Goal: Find specific page/section: Find specific page/section

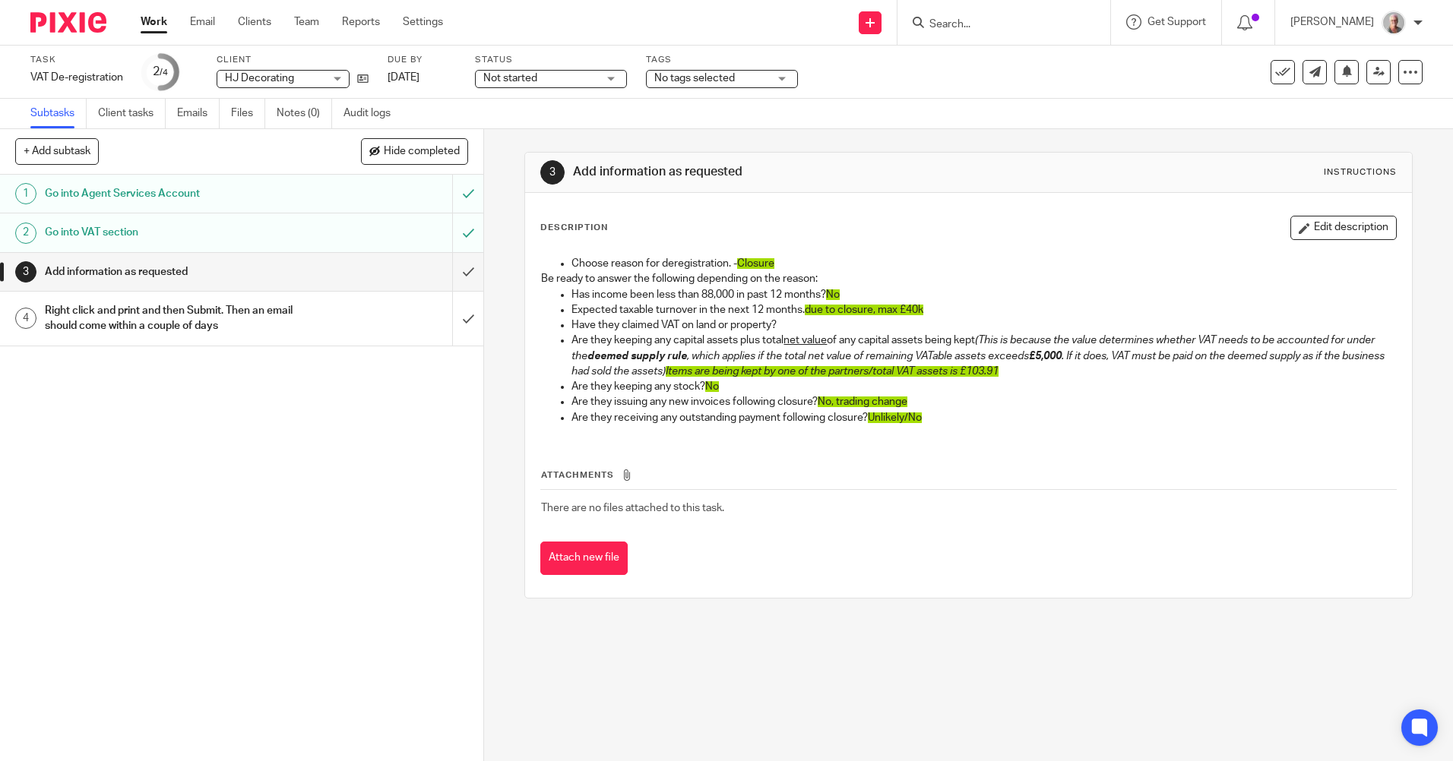
click at [989, 25] on input "Search" at bounding box center [996, 25] width 137 height 14
click at [450, 271] on input "submit" at bounding box center [241, 272] width 483 height 38
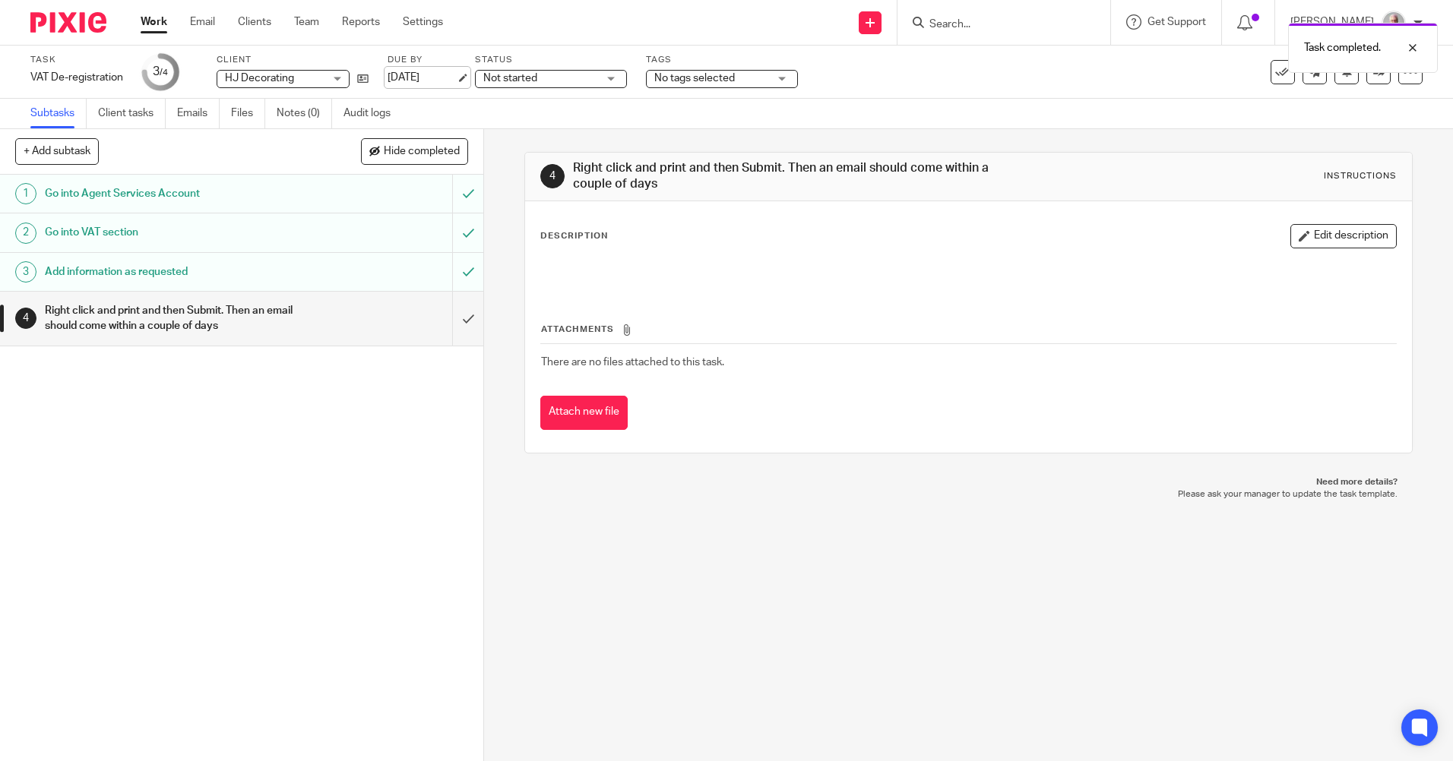
click at [456, 78] on link "21 Aug 2025" at bounding box center [422, 78] width 68 height 16
click at [973, 20] on div "Task completed. Deadline updated." at bounding box center [1082, 73] width 711 height 116
click at [970, 25] on div "Task completed. Deadline updated." at bounding box center [1082, 73] width 711 height 116
click at [970, 19] on div "Deadline updated." at bounding box center [1082, 73] width 711 height 116
drag, startPoint x: 984, startPoint y: 23, endPoint x: 992, endPoint y: 20, distance: 8.9
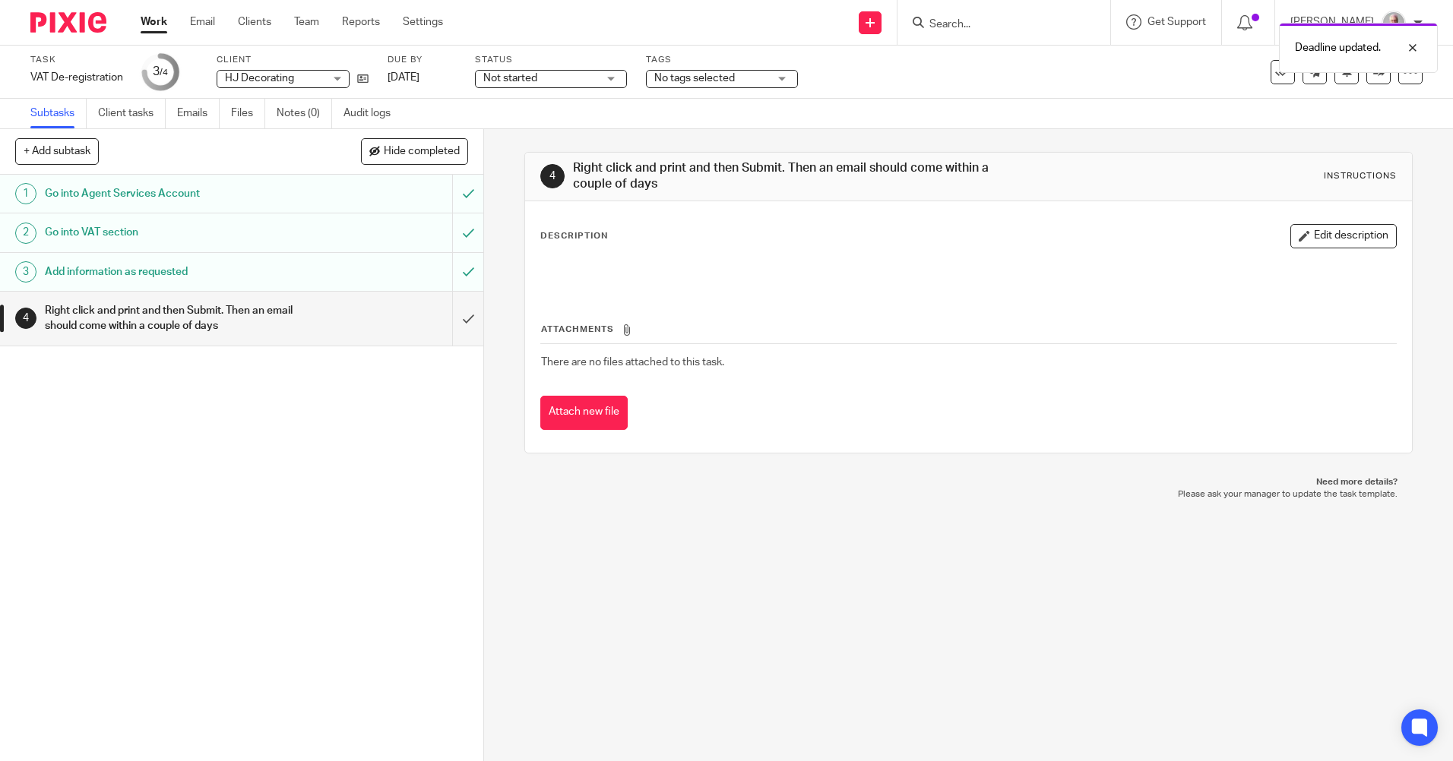
click at [987, 21] on div "Deadline updated." at bounding box center [1082, 44] width 711 height 58
click at [972, 15] on div "Deadline updated." at bounding box center [1082, 44] width 711 height 58
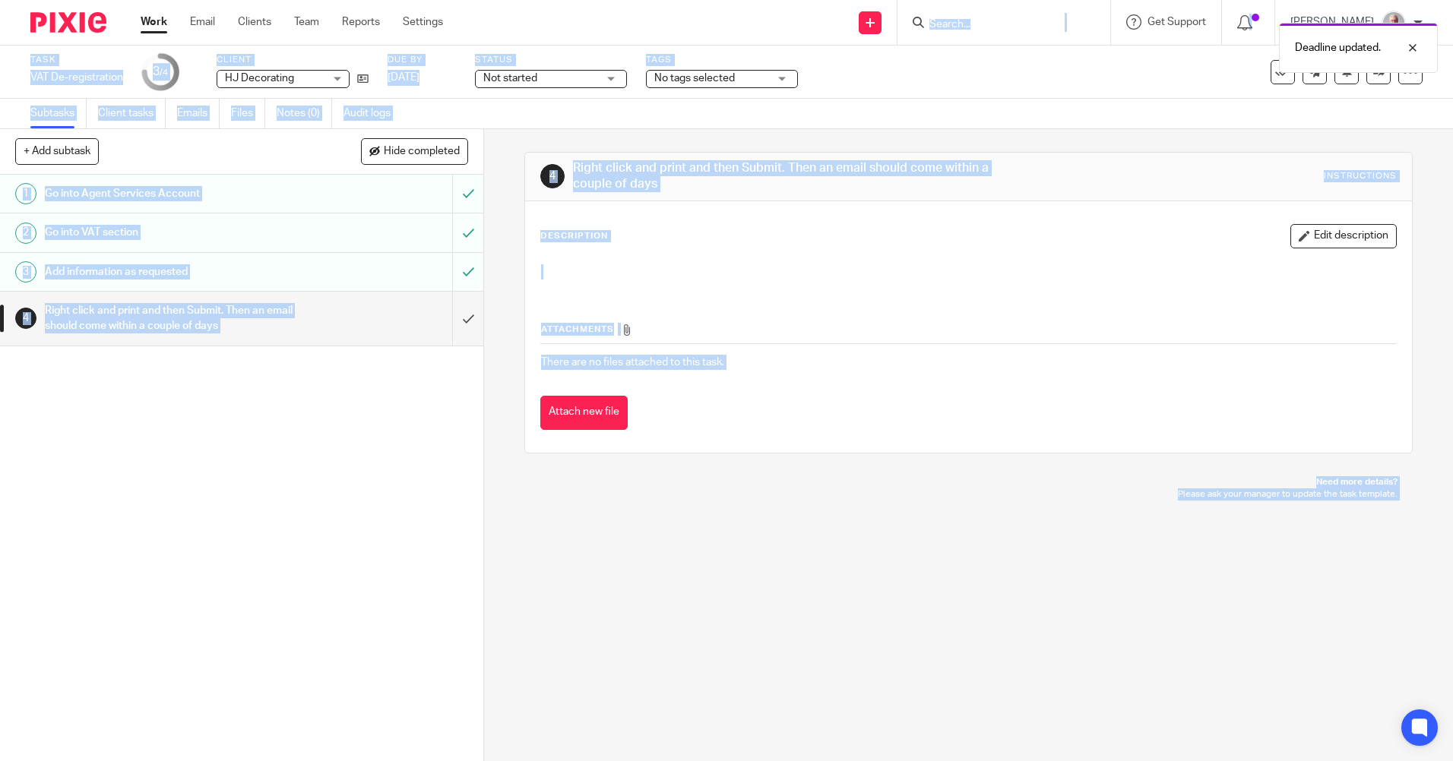
drag, startPoint x: 939, startPoint y: 14, endPoint x: 951, endPoint y: 17, distance: 13.1
click at [951, 17] on body "Work Email Clients Team Reports Settings Work Email Clients Team Reports Settin…" at bounding box center [726, 380] width 1453 height 761
drag, startPoint x: 951, startPoint y: 17, endPoint x: 963, endPoint y: 19, distance: 11.6
click at [963, 19] on div "Deadline updated." at bounding box center [1082, 44] width 711 height 58
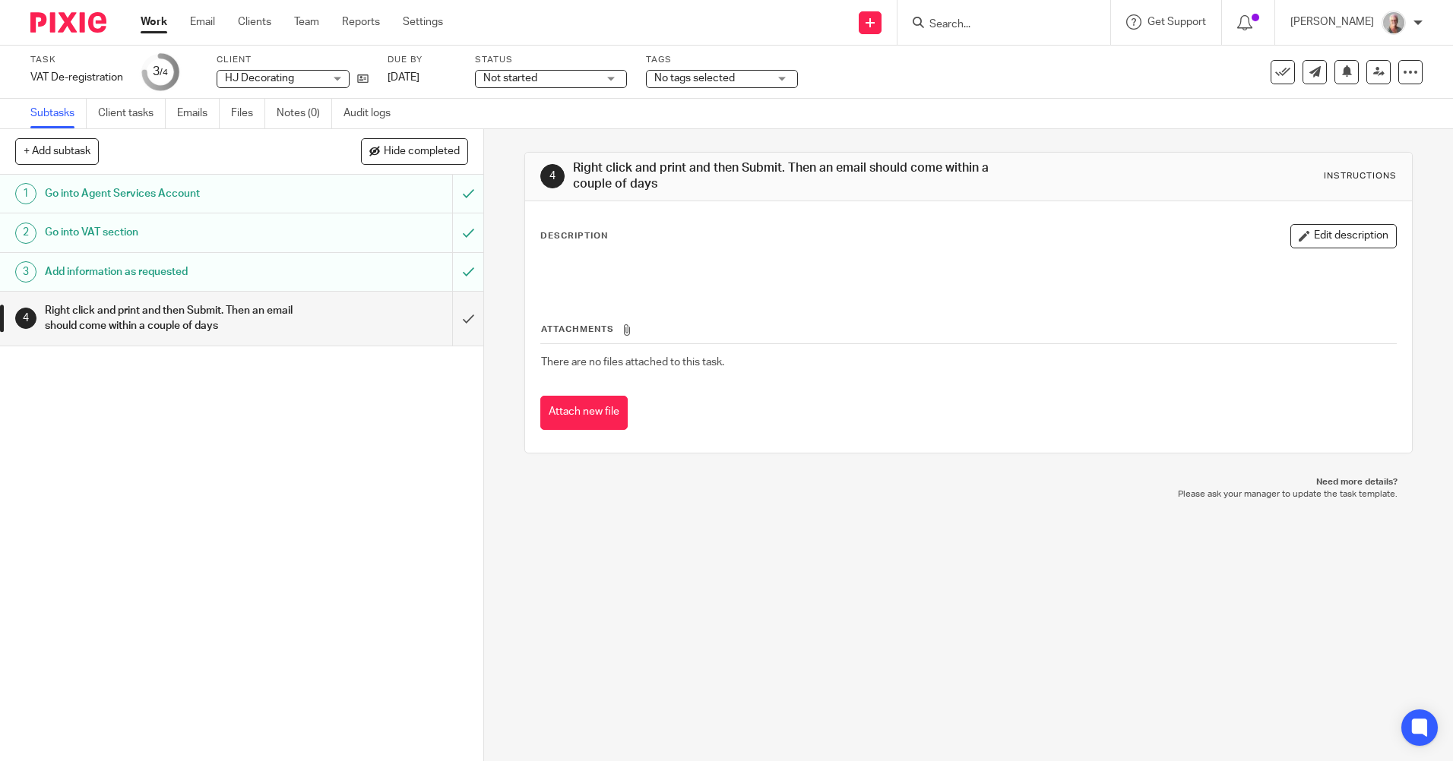
click at [974, 23] on input "Search" at bounding box center [996, 25] width 137 height 14
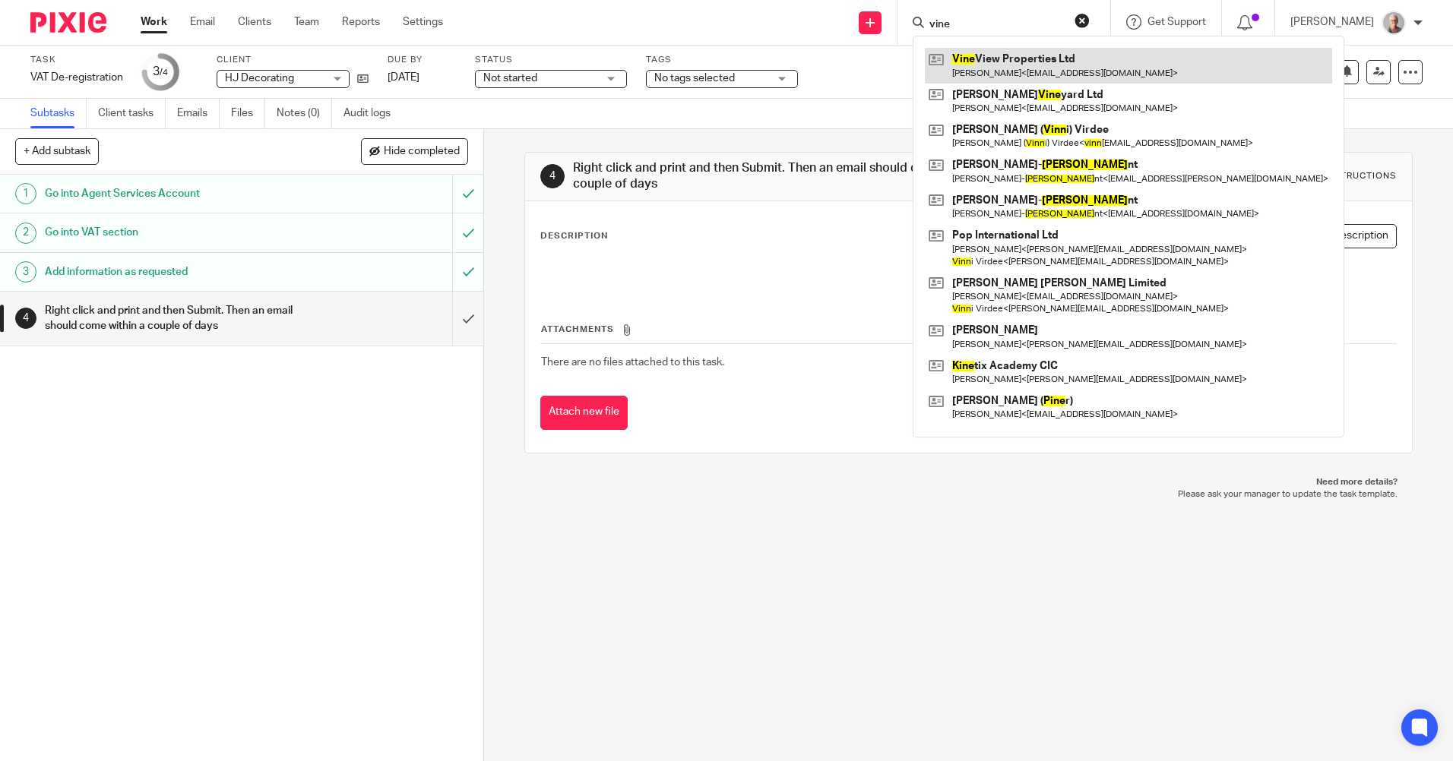
type input "vine"
click at [1029, 60] on link at bounding box center [1128, 65] width 407 height 35
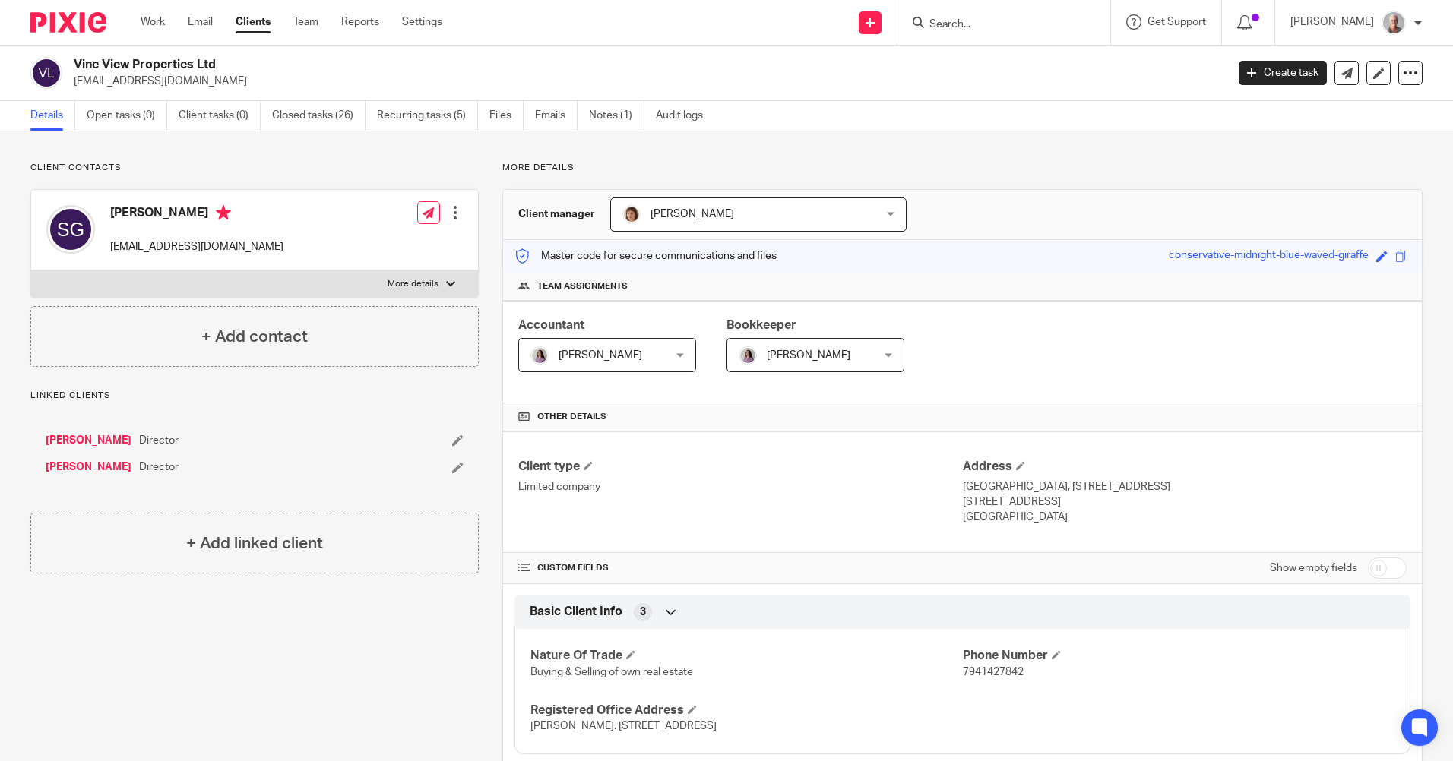
click at [968, 24] on input "Search" at bounding box center [996, 25] width 137 height 14
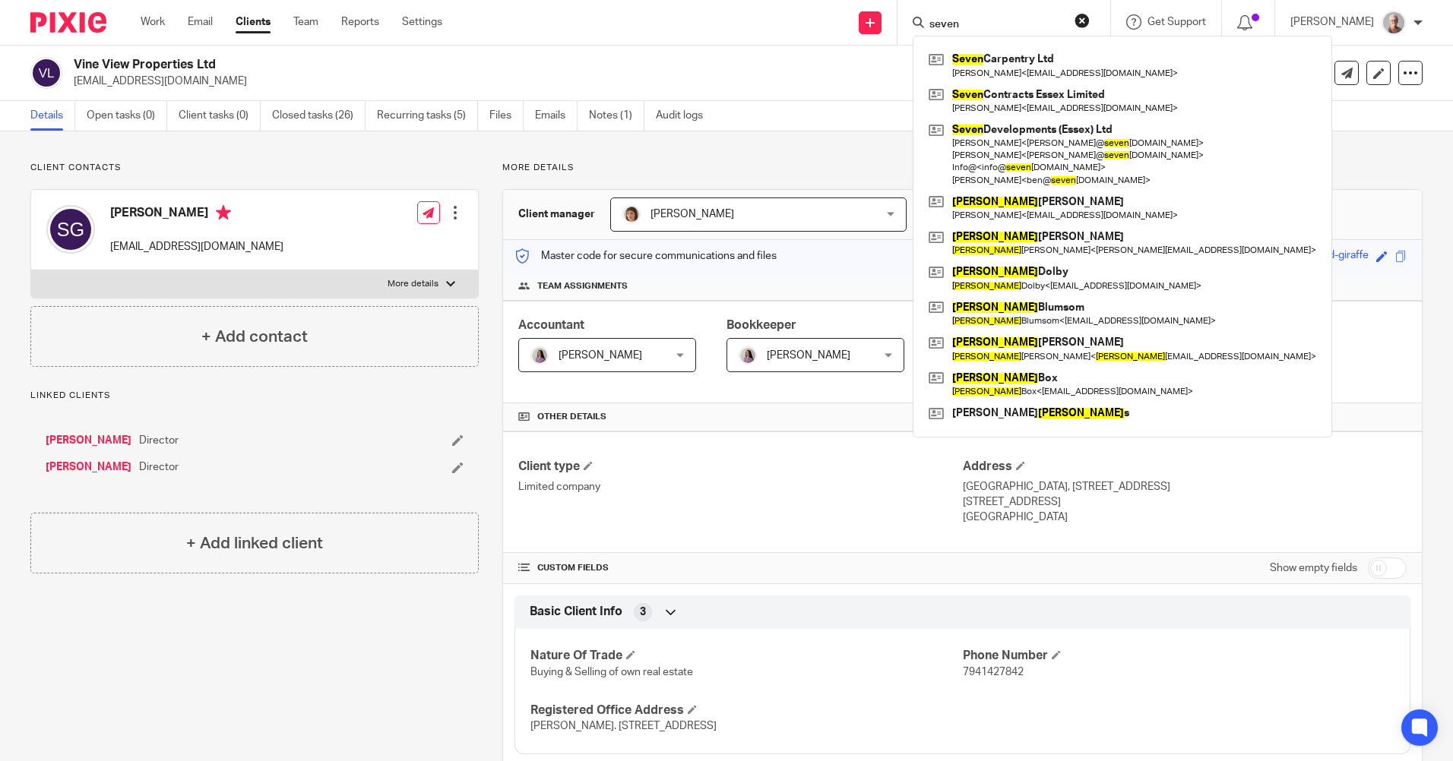
drag, startPoint x: 999, startPoint y: 23, endPoint x: 945, endPoint y: 23, distance: 54.0
click at [945, 23] on div "seven Seven Carpentry Ltd Ben Elliston < ben@becarpentry.co.uk > Seven Contract…" at bounding box center [1003, 22] width 213 height 45
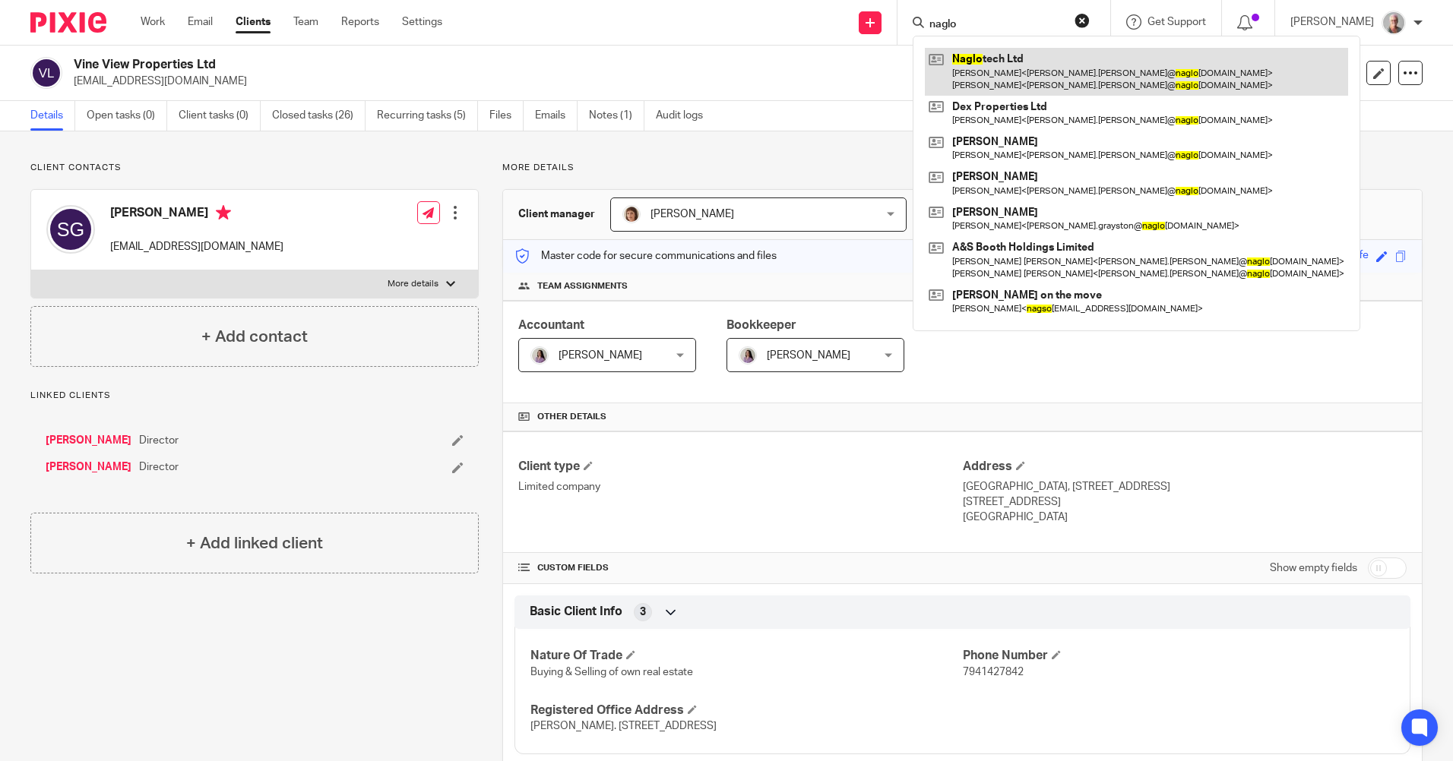
type input "naglo"
click at [1011, 68] on link at bounding box center [1136, 71] width 423 height 47
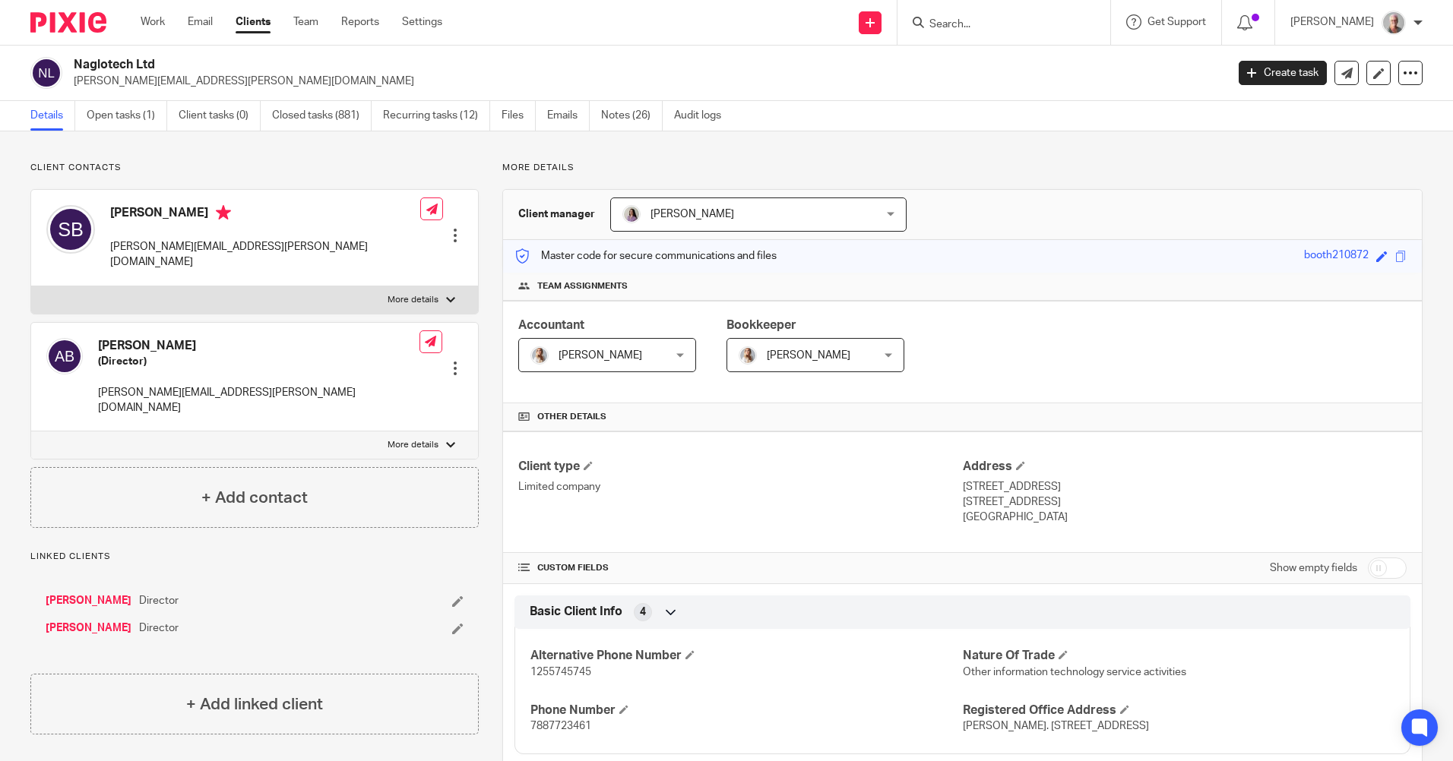
click at [977, 19] on input "Search" at bounding box center [996, 25] width 137 height 14
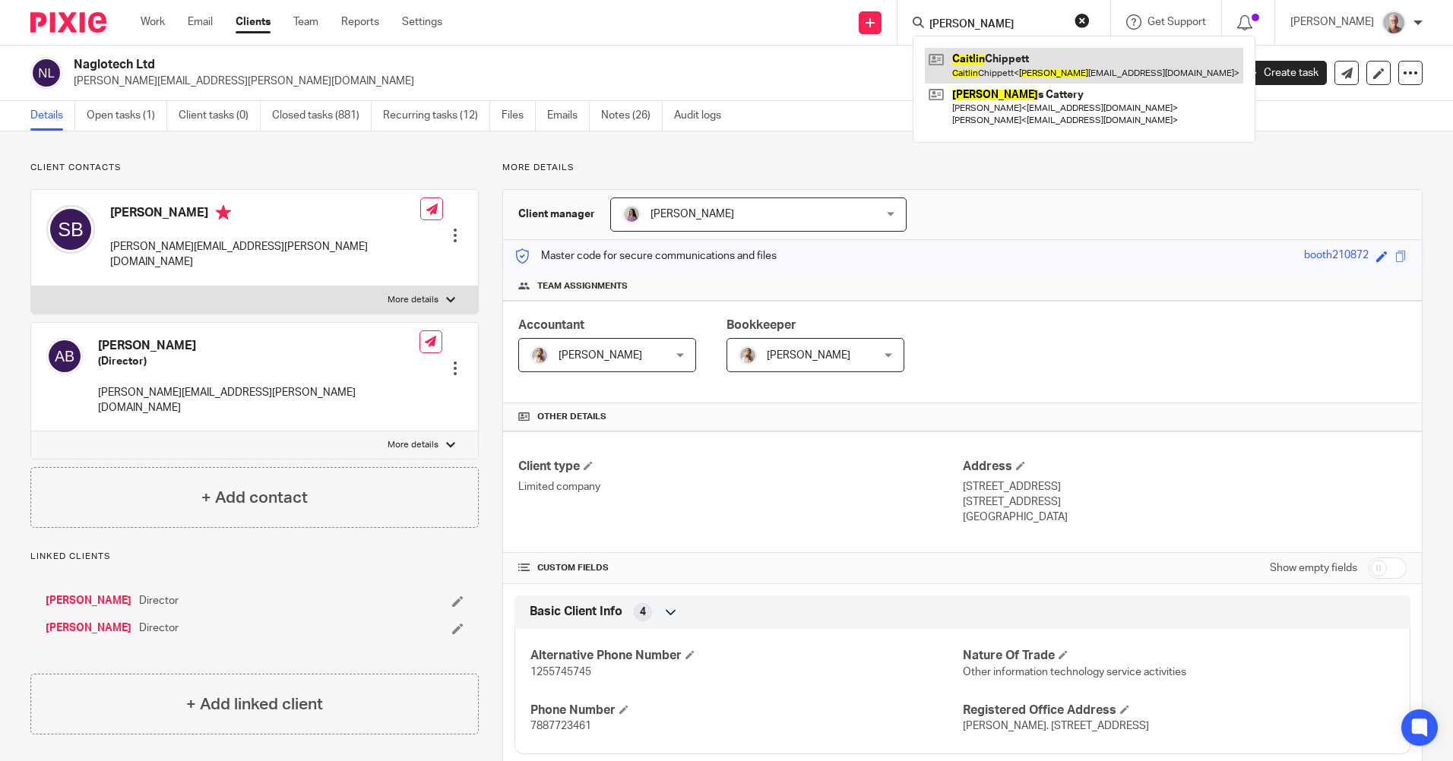
type input "[PERSON_NAME]"
click at [1027, 64] on link at bounding box center [1084, 65] width 318 height 35
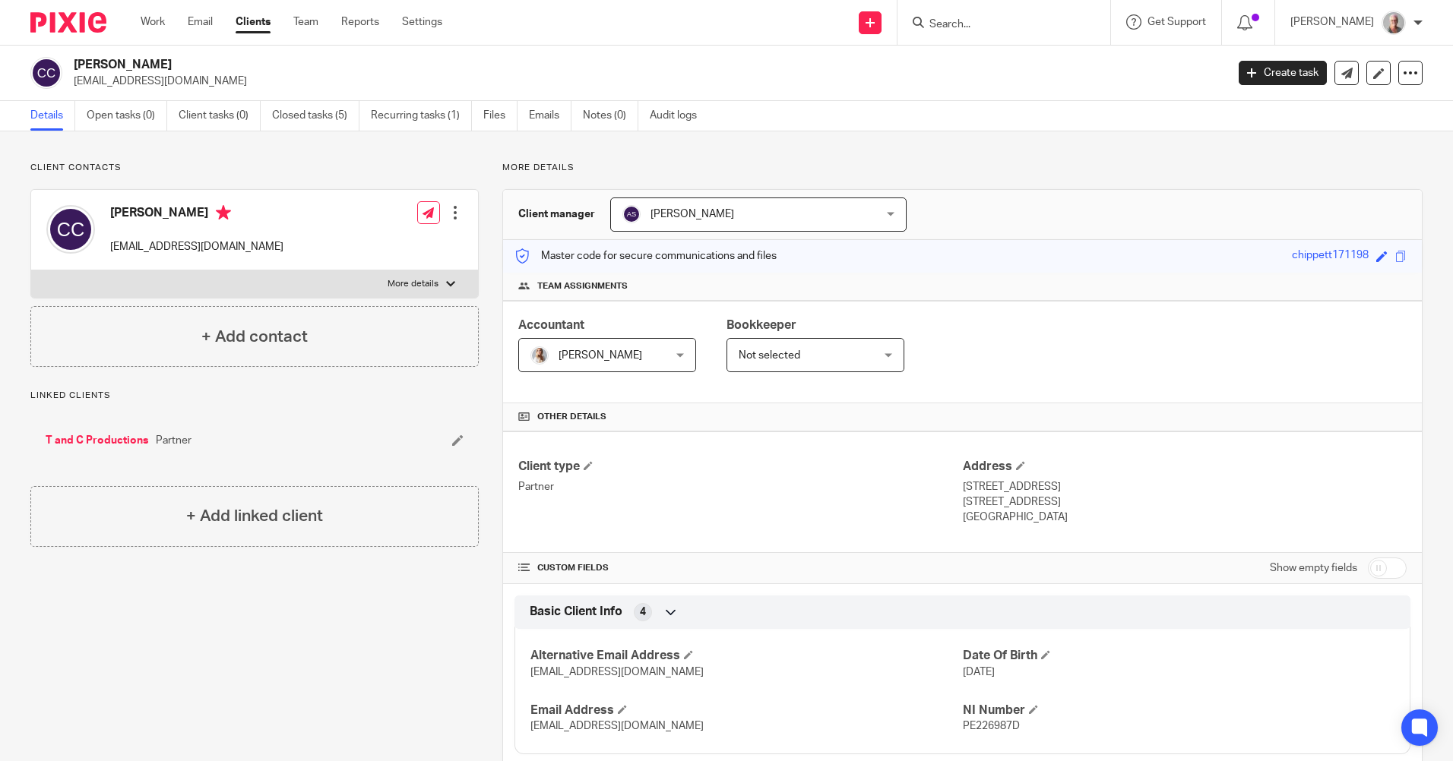
click at [967, 24] on input "Search" at bounding box center [996, 25] width 137 height 14
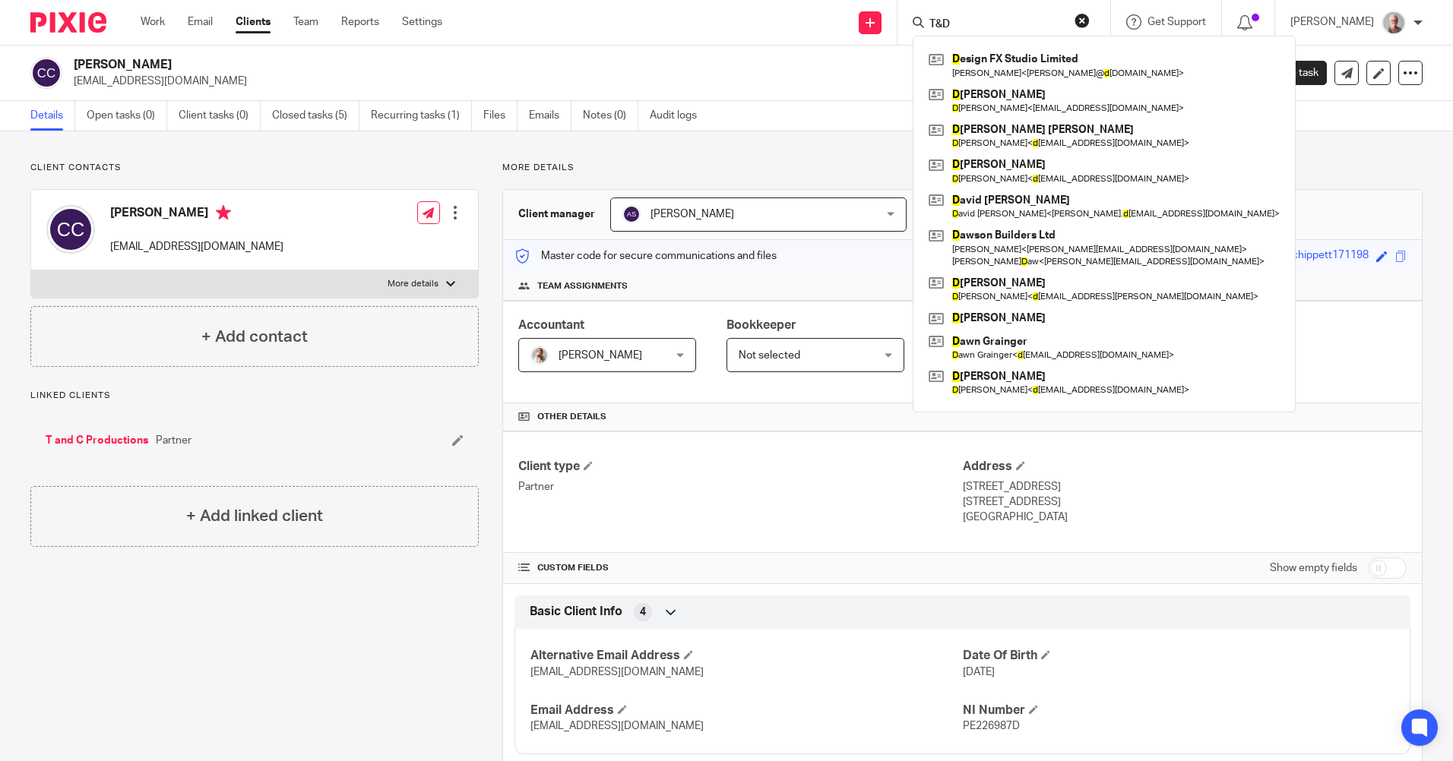
click at [975, 20] on input "T&D" at bounding box center [996, 25] width 137 height 14
click at [984, 27] on input "T &D" at bounding box center [996, 25] width 137 height 14
click at [1017, 25] on input "T & D" at bounding box center [996, 25] width 137 height 14
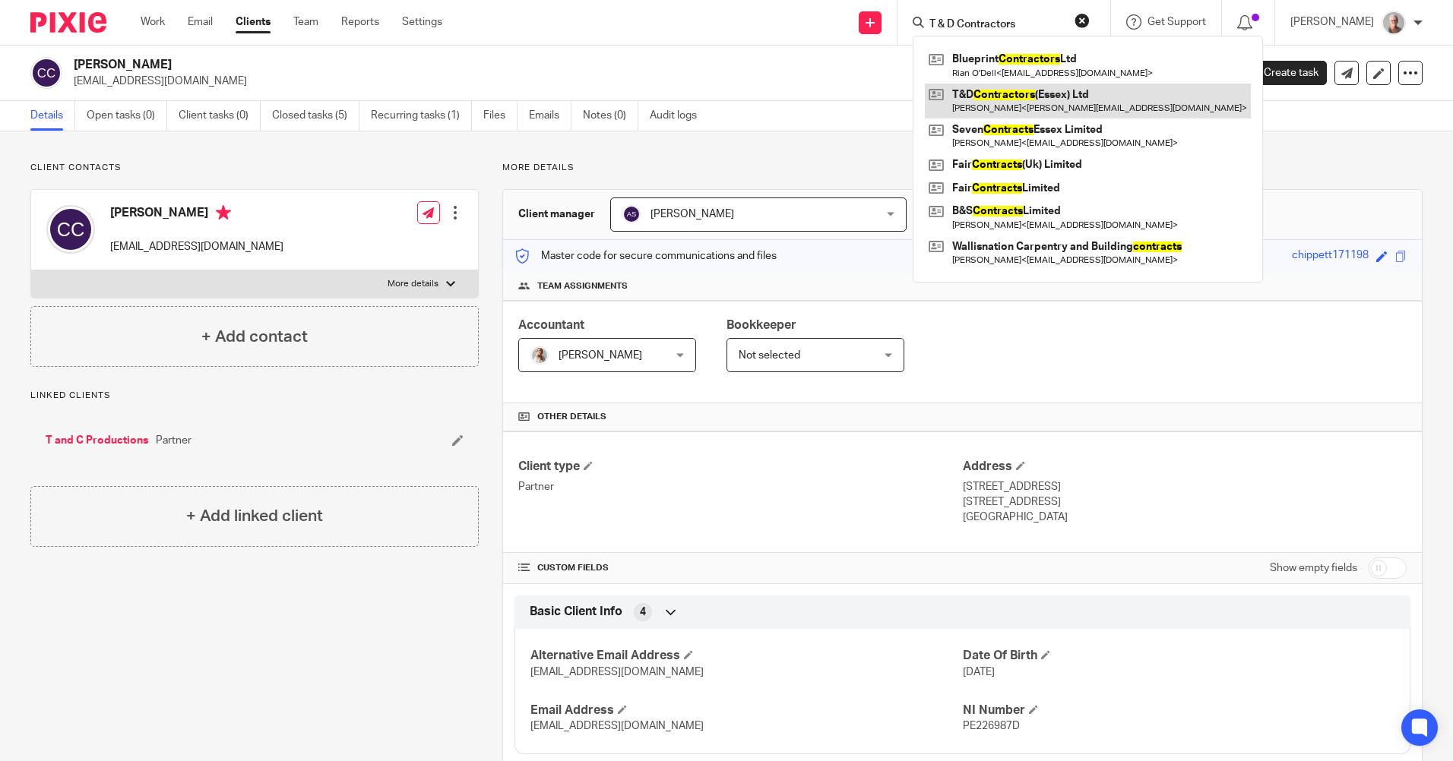
type input "T & D Contractors"
click at [1008, 91] on link at bounding box center [1088, 101] width 326 height 35
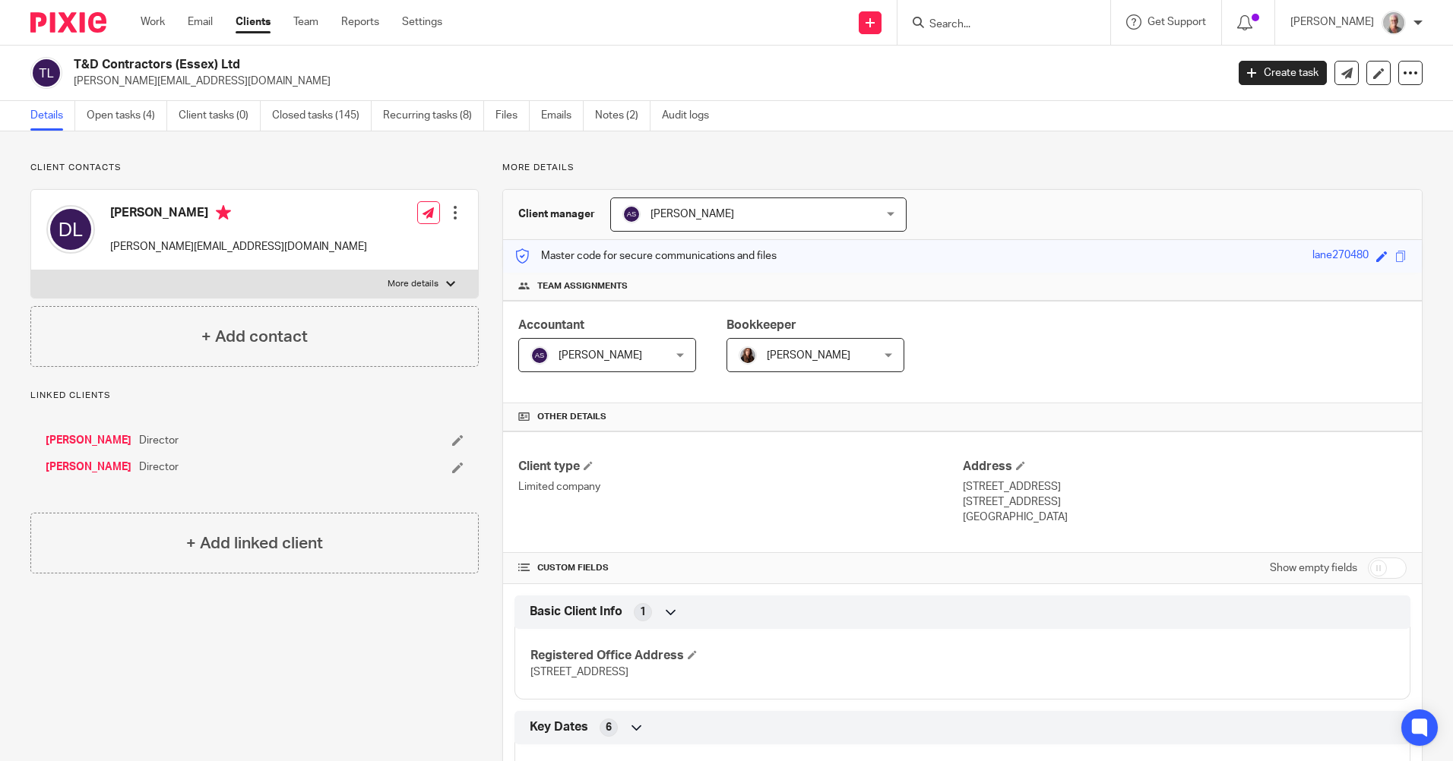
click at [993, 13] on form at bounding box center [1009, 22] width 162 height 19
click at [989, 24] on input "Search" at bounding box center [996, 25] width 137 height 14
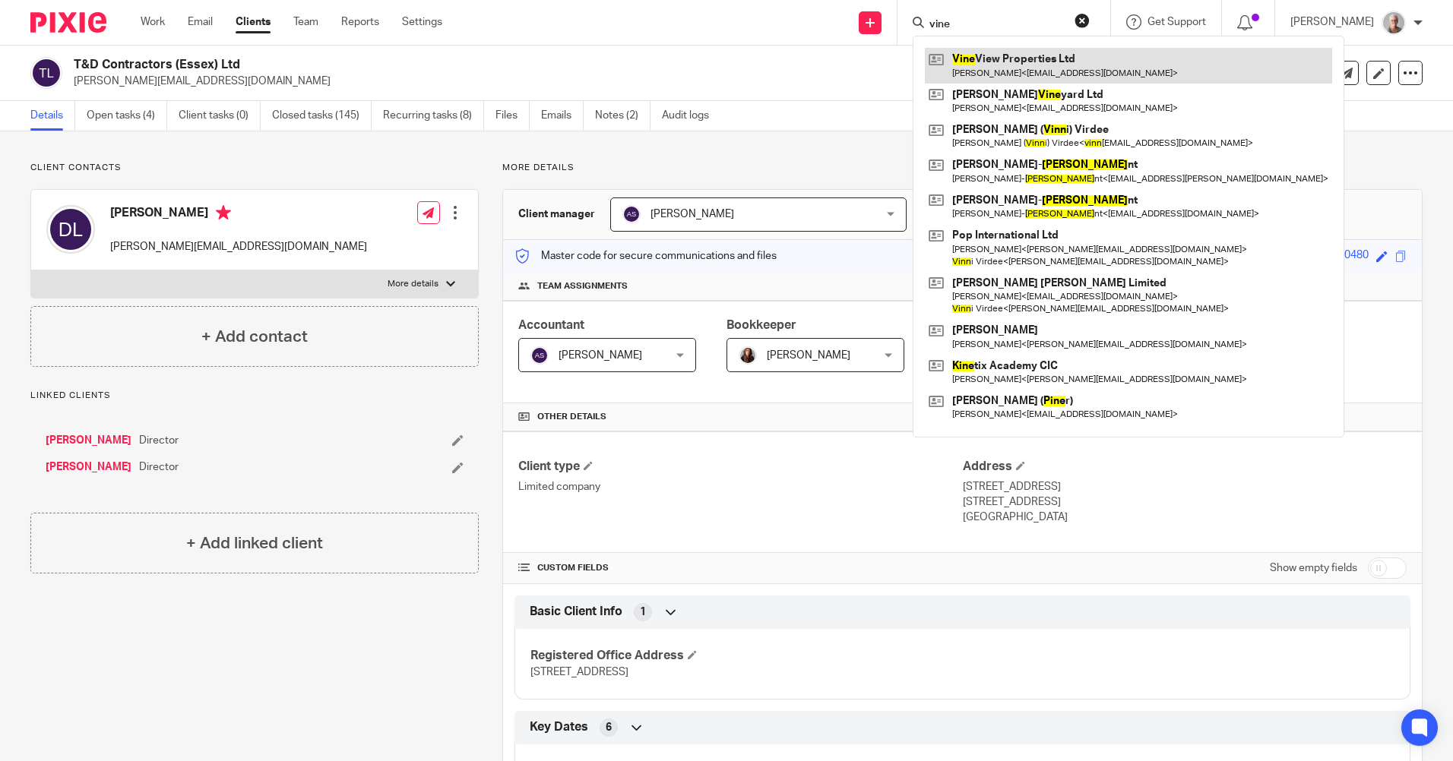
type input "vine"
click at [1020, 62] on link at bounding box center [1128, 65] width 407 height 35
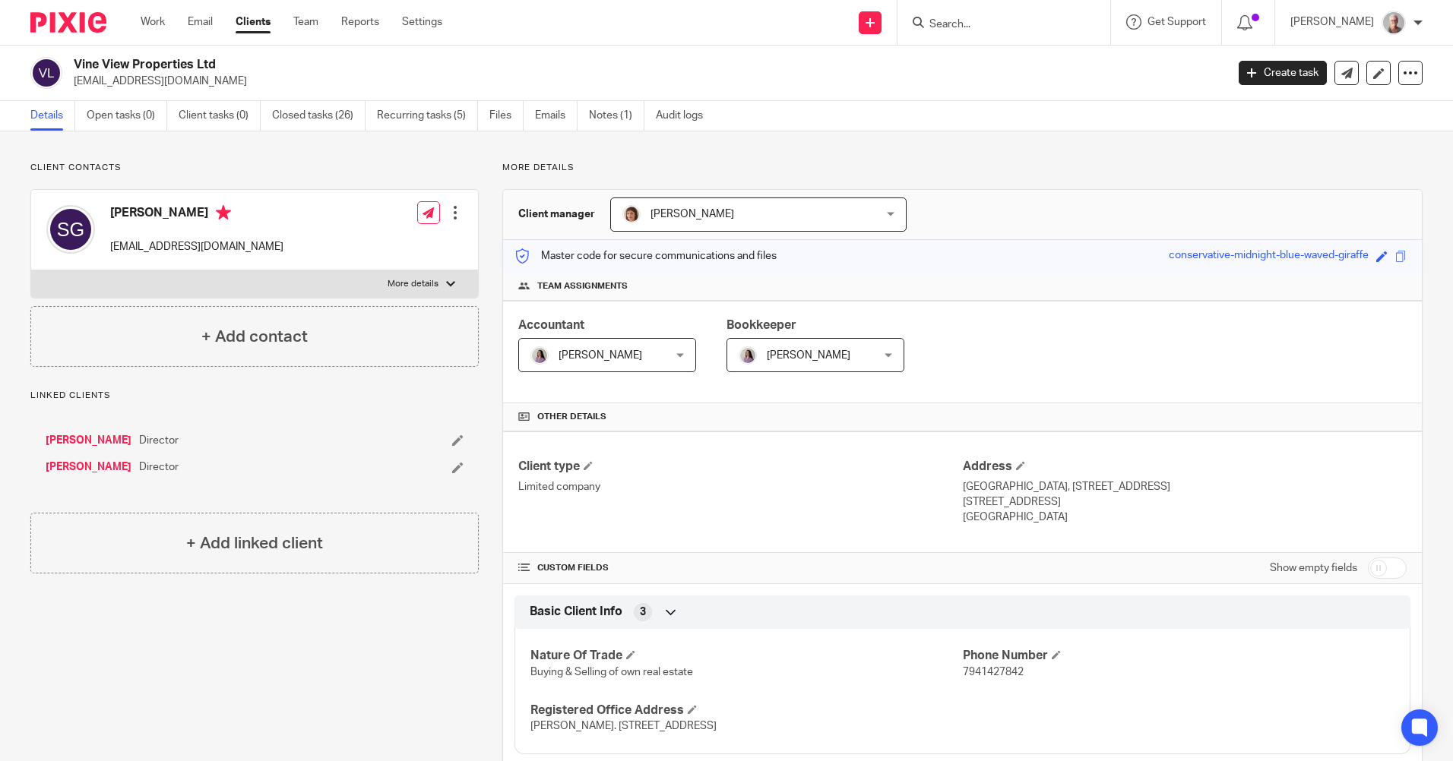
click at [969, 19] on input "Search" at bounding box center [996, 25] width 137 height 14
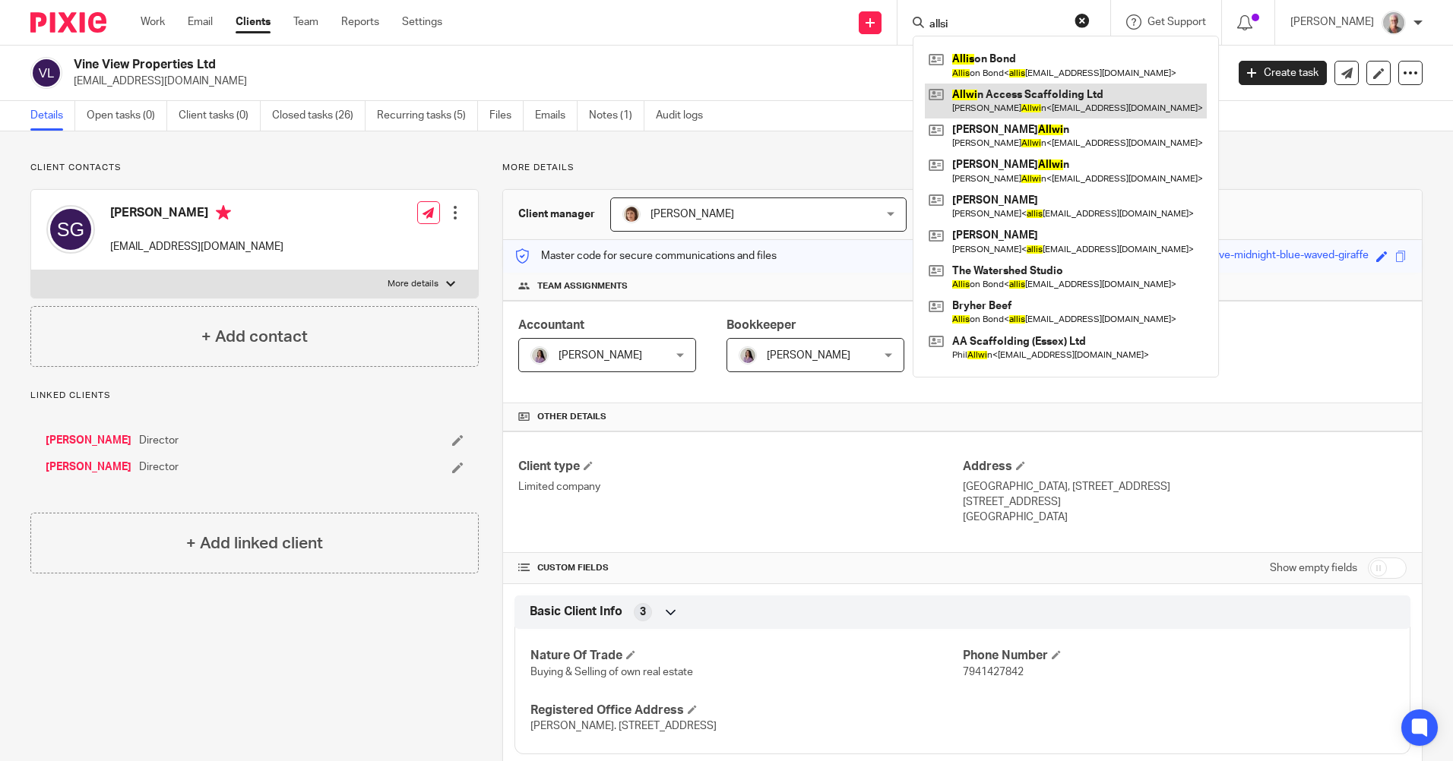
type input "allsi"
click at [1011, 94] on link at bounding box center [1066, 101] width 282 height 35
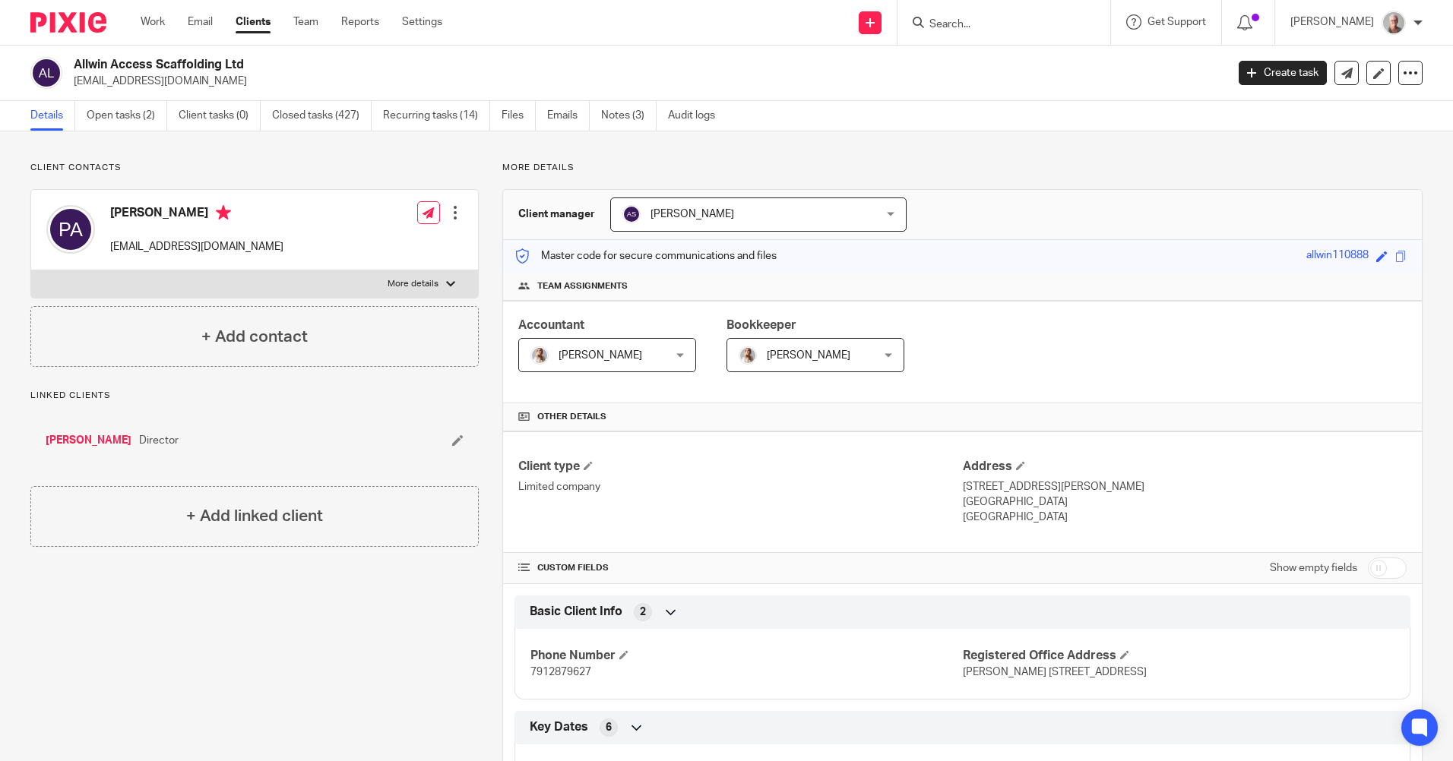
click at [1012, 24] on input "Search" at bounding box center [996, 25] width 137 height 14
type input "AA sc"
click at [1066, 65] on link at bounding box center [1053, 65] width 257 height 35
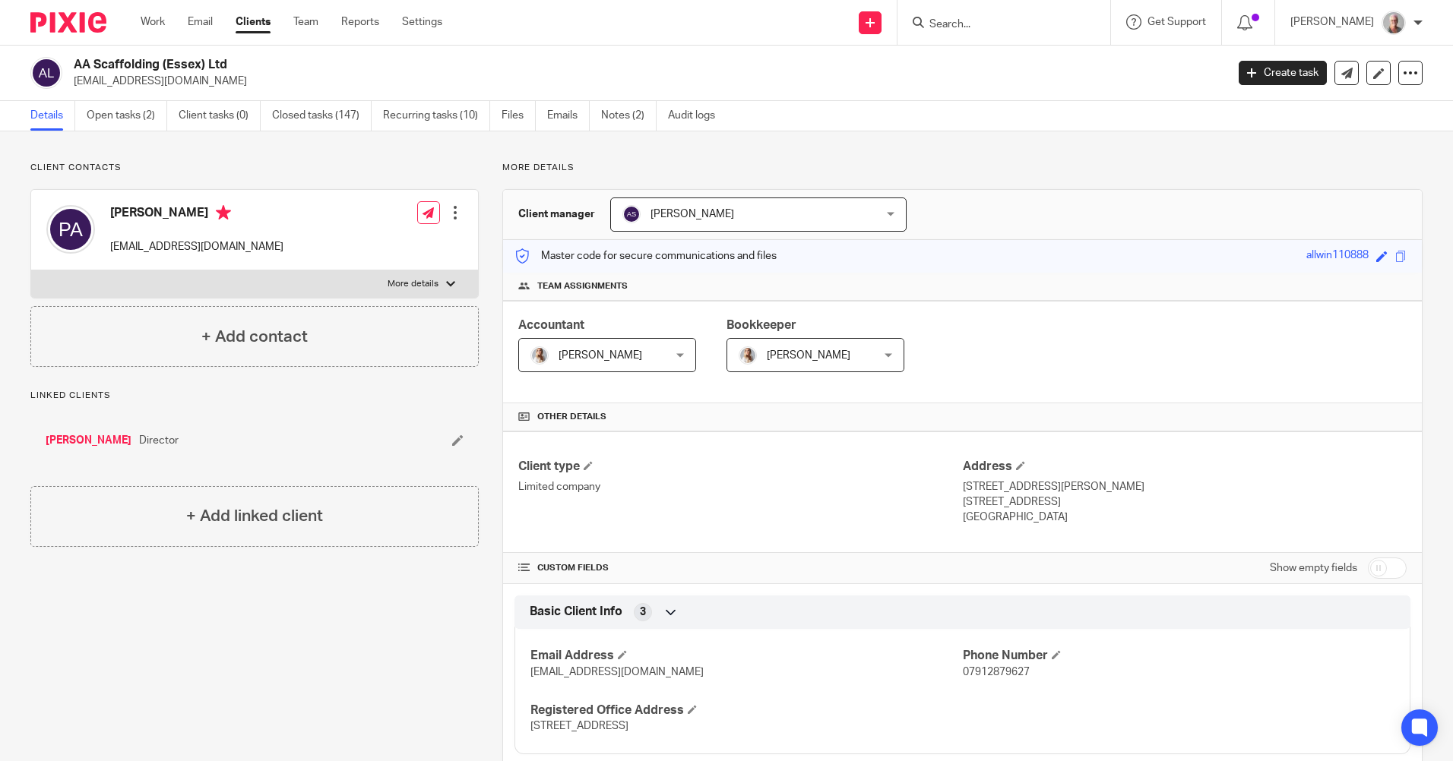
click at [1002, 30] on input "Search" at bounding box center [996, 25] width 137 height 14
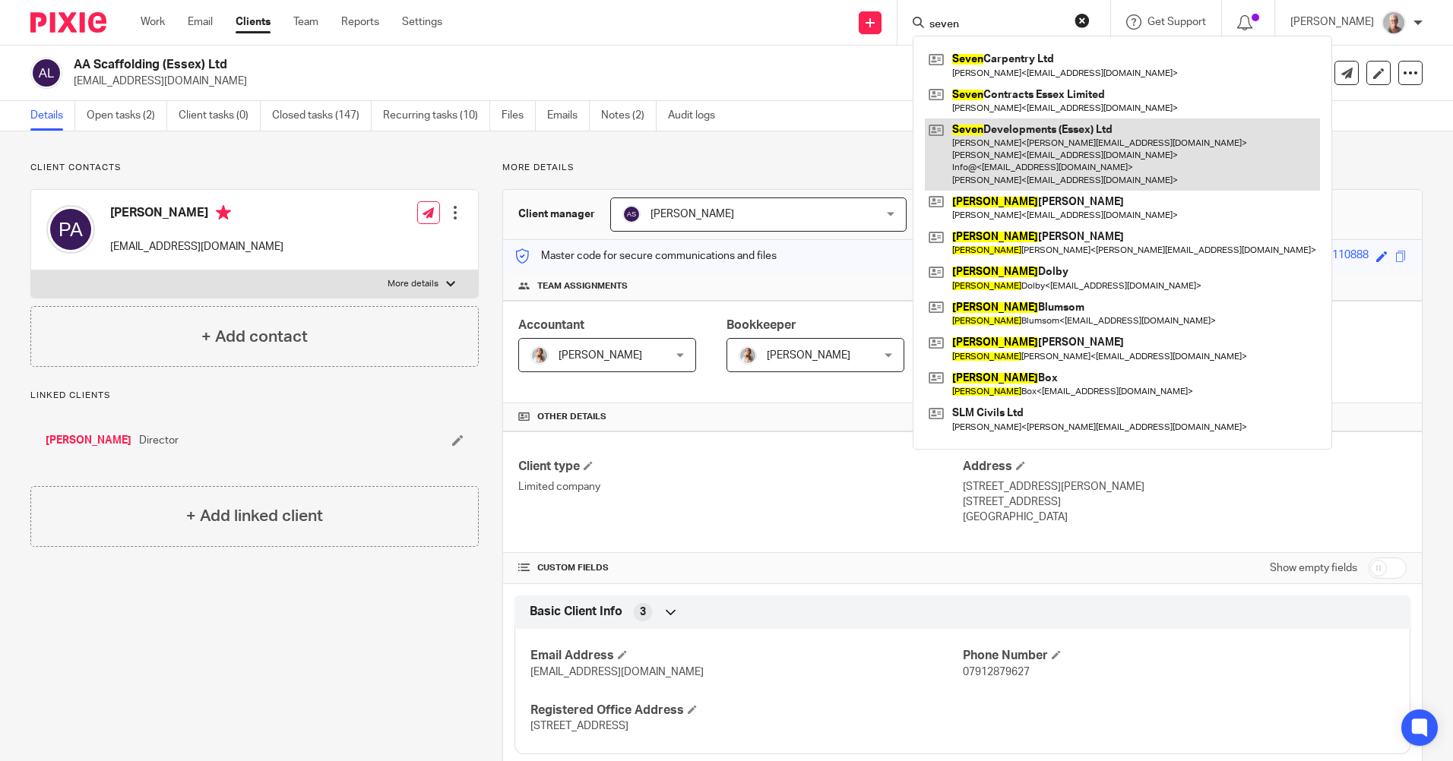
type input "seven"
click at [1080, 126] on link at bounding box center [1122, 155] width 395 height 72
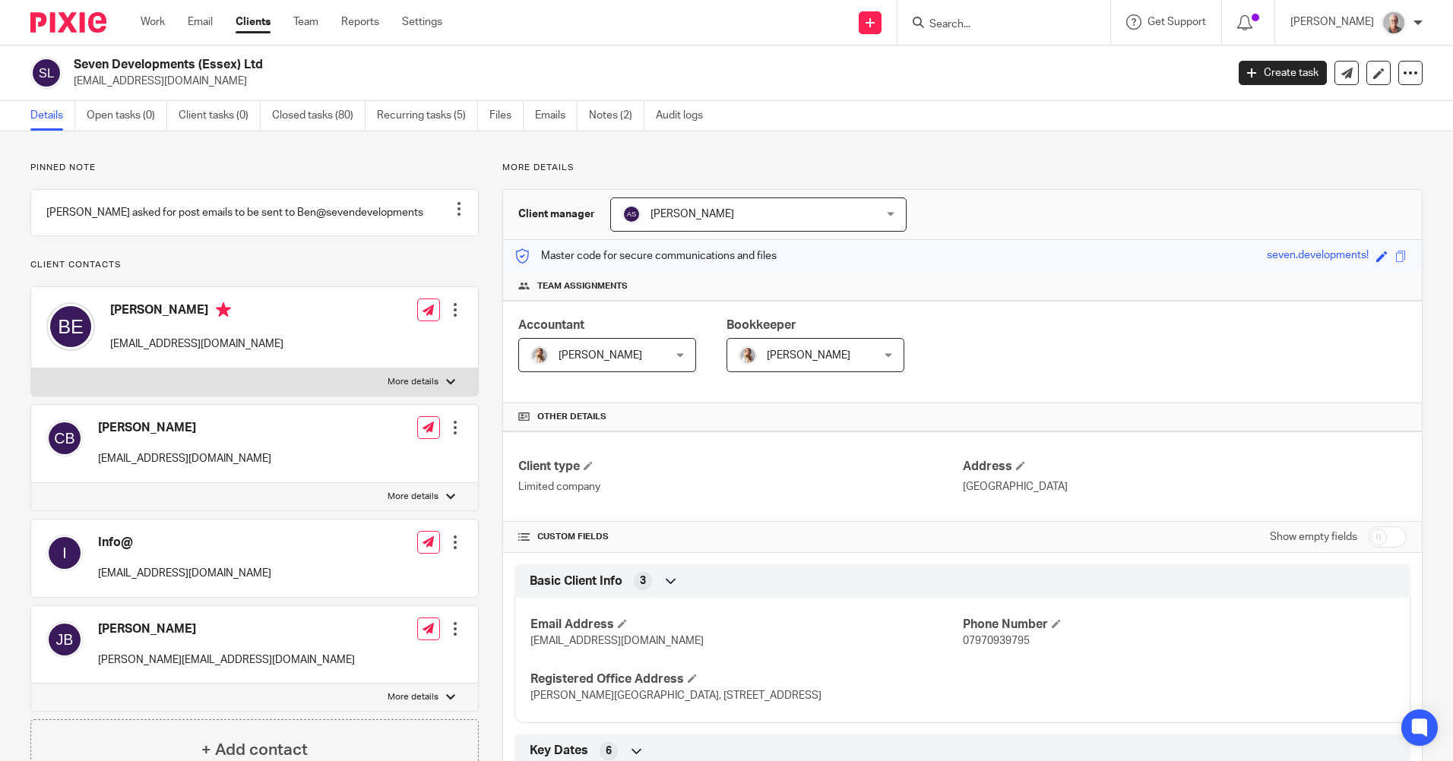
click at [988, 15] on form at bounding box center [1009, 22] width 162 height 19
click at [990, 23] on input "Search" at bounding box center [996, 25] width 137 height 14
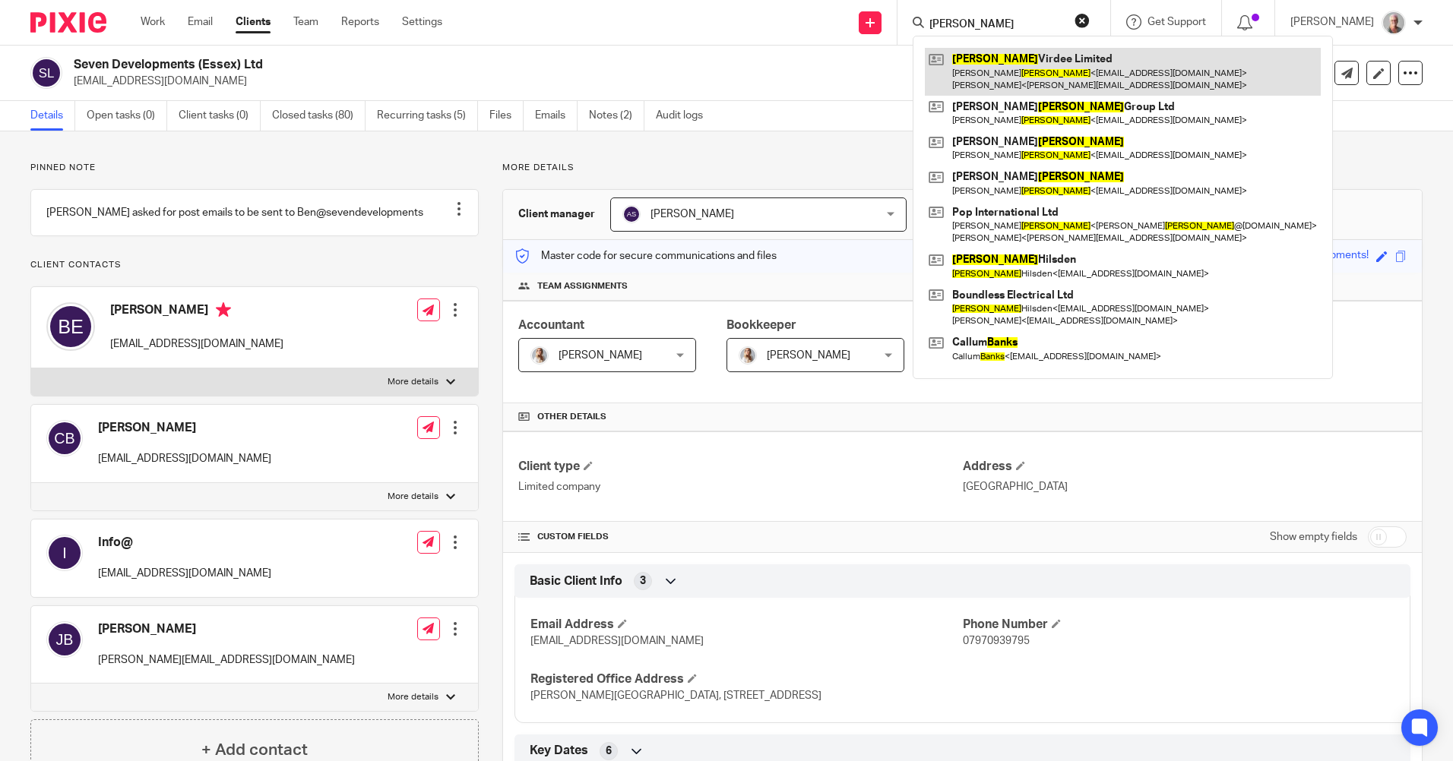
type input "hanks"
click at [1021, 82] on link at bounding box center [1123, 71] width 396 height 47
